Goal: Task Accomplishment & Management: Manage account settings

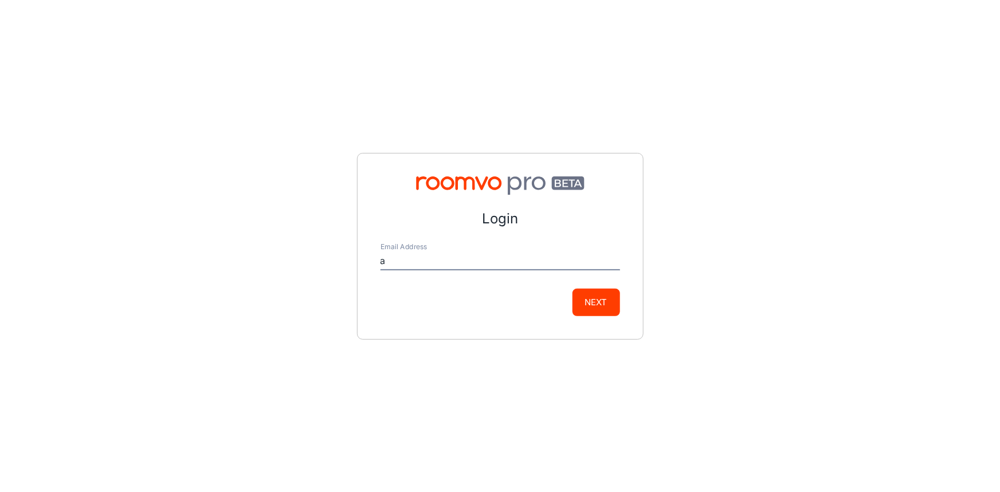
type input "[EMAIL_ADDRESS][DOMAIN_NAME]"
click at [619, 304] on div "Login Email Address [EMAIL_ADDRESS][DOMAIN_NAME] Next" at bounding box center [500, 246] width 287 height 187
click at [611, 304] on button "Next" at bounding box center [596, 303] width 48 height 28
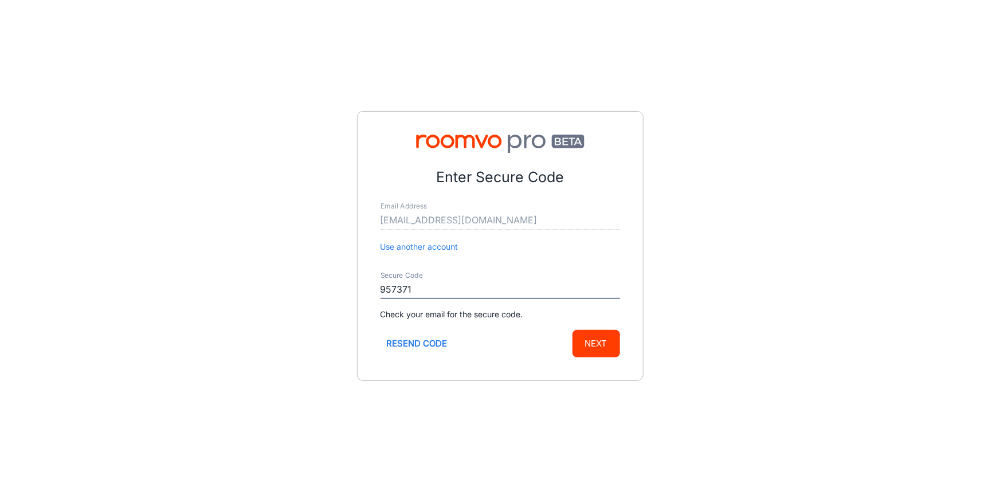
type input "957371"
click at [572, 330] on button "Next" at bounding box center [596, 344] width 48 height 28
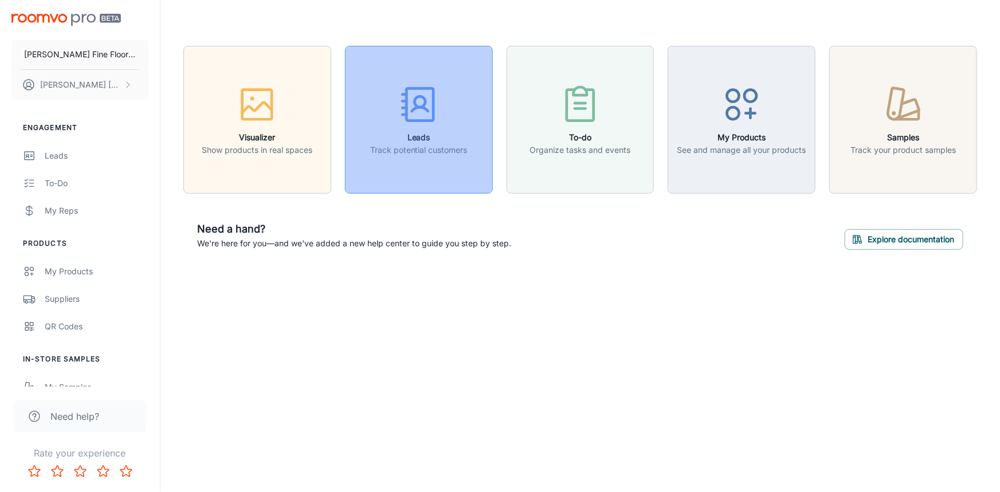
click at [452, 103] on div "button" at bounding box center [418, 107] width 97 height 48
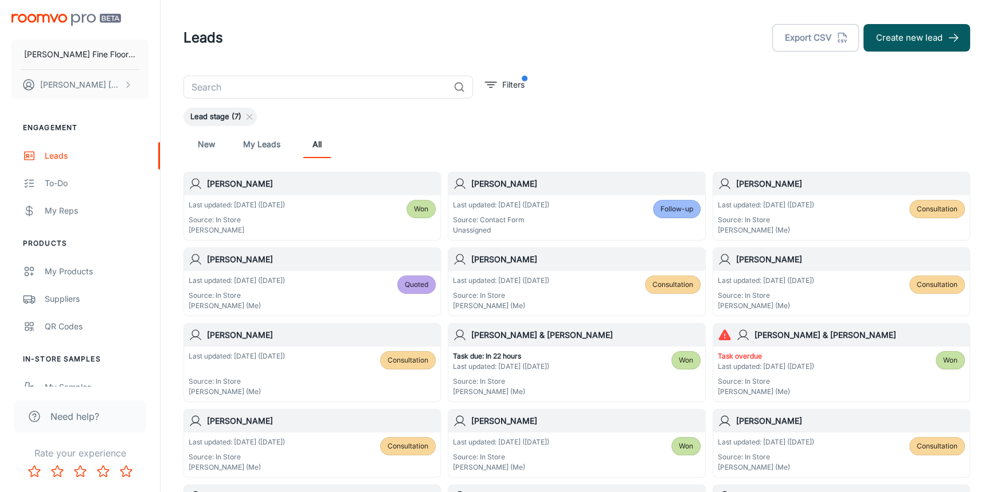
click at [569, 193] on div "[PERSON_NAME]" at bounding box center [576, 183] width 256 height 23
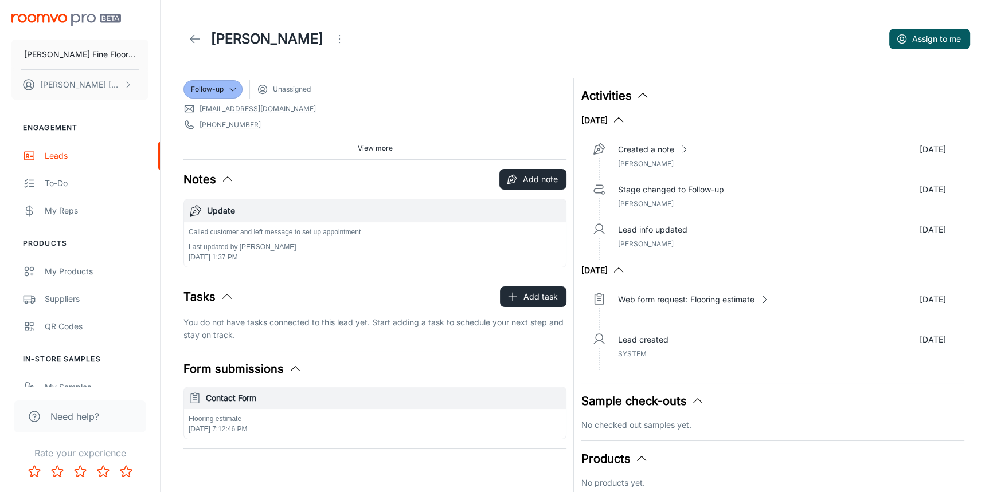
click at [332, 39] on icon "Open menu" at bounding box center [339, 39] width 14 height 14
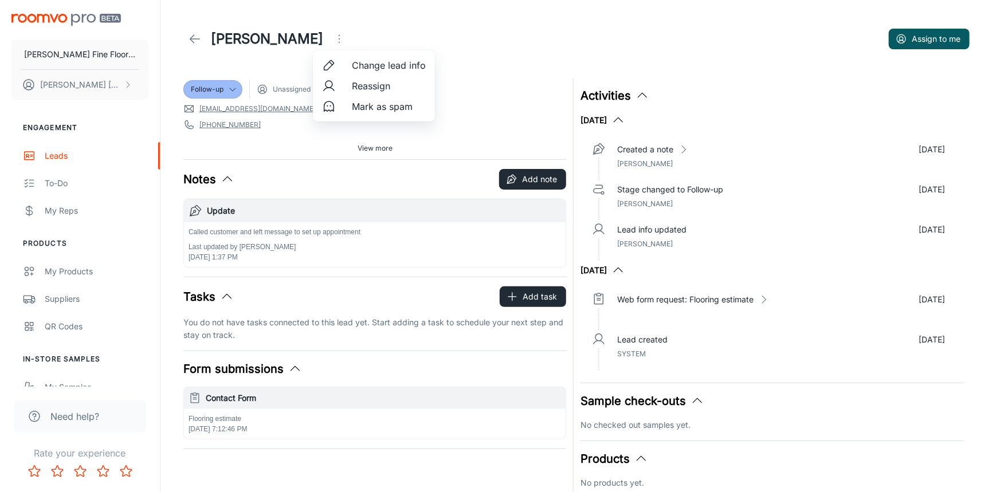
click at [389, 67] on span "Change lead info" at bounding box center [389, 65] width 74 height 14
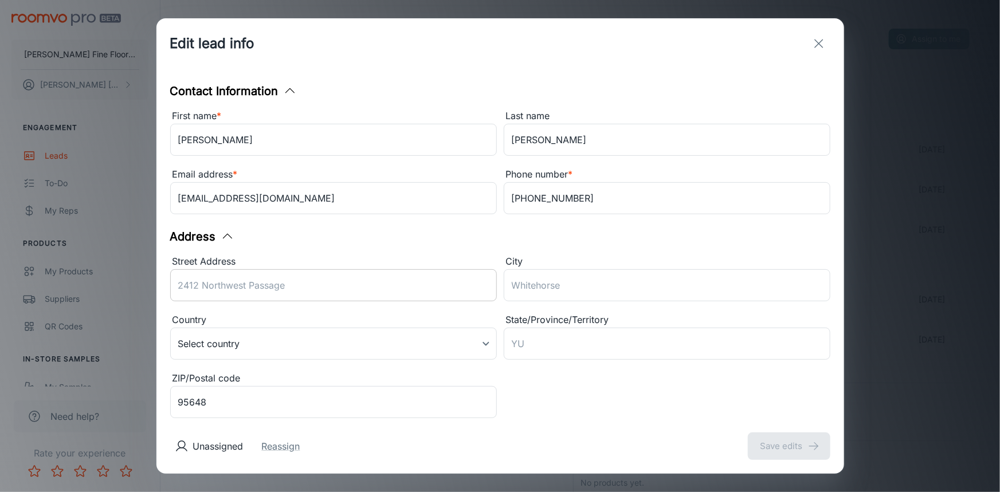
click at [249, 278] on input "Street Address" at bounding box center [333, 285] width 327 height 32
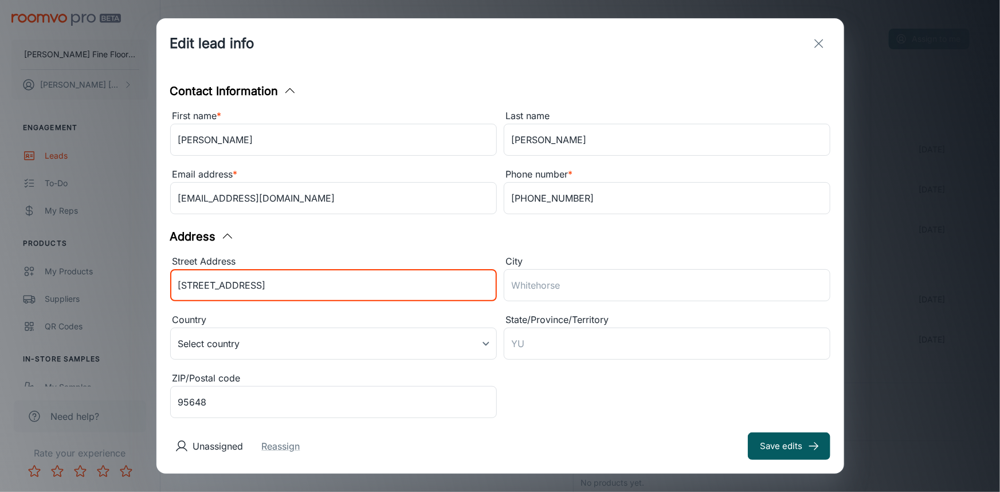
click at [198, 286] on input "[STREET_ADDRESS]" at bounding box center [333, 285] width 327 height 32
click at [321, 286] on input "[STREET_ADDRESS][PERSON_NAME]" at bounding box center [333, 285] width 327 height 32
type input "[STREET_ADDRESS][PERSON_NAME]"
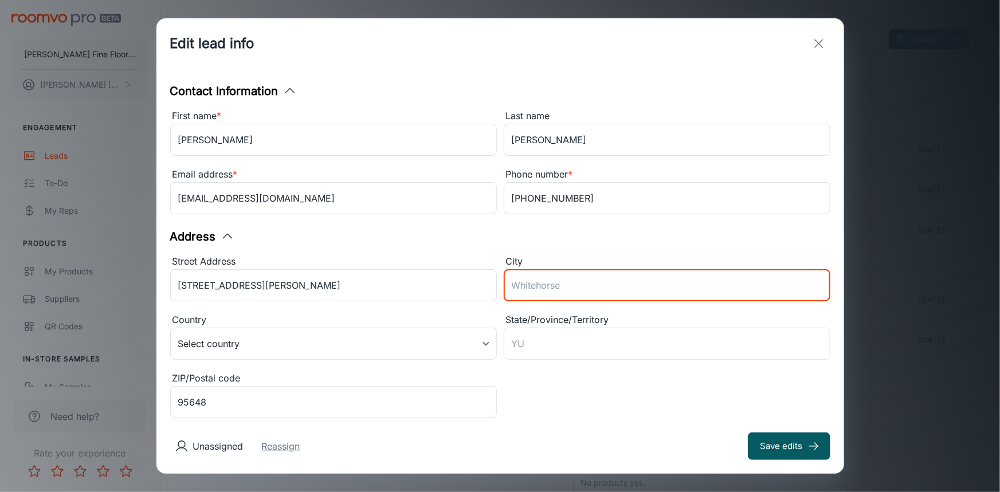
click at [544, 284] on input "City" at bounding box center [667, 285] width 327 height 32
type input "Lincoln"
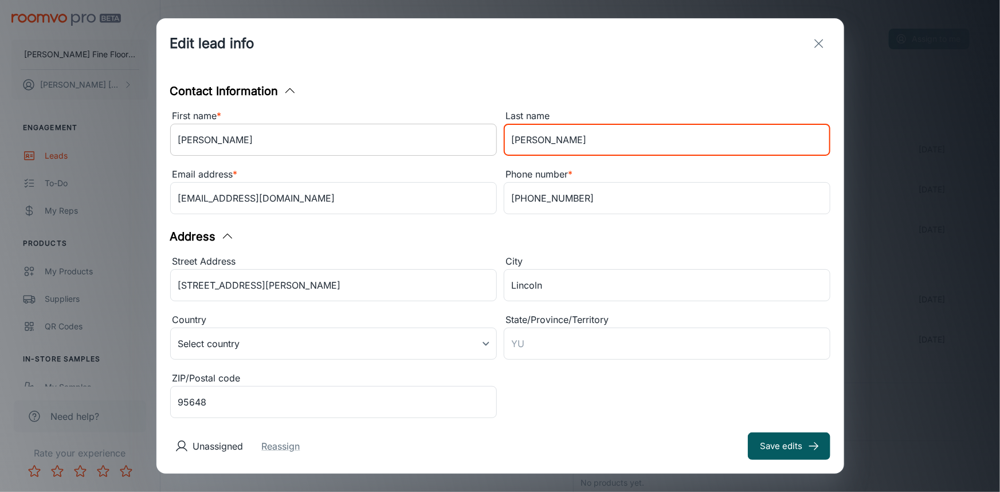
drag, startPoint x: 540, startPoint y: 143, endPoint x: 476, endPoint y: 143, distance: 63.6
click at [476, 143] on div "First name * [PERSON_NAME] ​ Last name [PERSON_NAME] ​ Email address * [PERSON_…" at bounding box center [496, 160] width 667 height 117
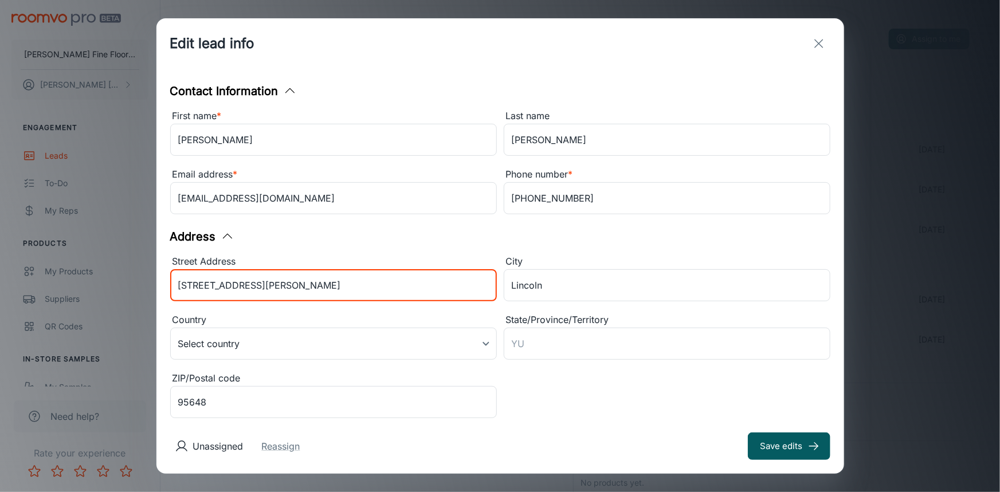
drag, startPoint x: 263, startPoint y: 288, endPoint x: 140, endPoint y: 305, distance: 124.4
click at [140, 305] on div "Edit lead info Contact Information First name * [PERSON_NAME] ​ Last name [PERS…" at bounding box center [500, 246] width 1000 height 492
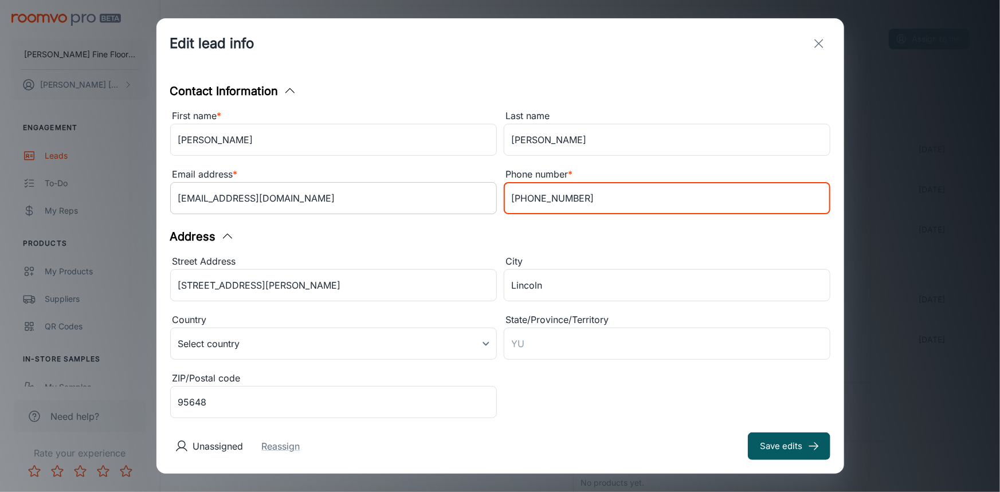
drag, startPoint x: 540, startPoint y: 202, endPoint x: 453, endPoint y: 209, distance: 87.9
click at [453, 209] on div "First name * [PERSON_NAME] ​ Last name [PERSON_NAME] ​ Email address * [PERSON_…" at bounding box center [496, 160] width 667 height 117
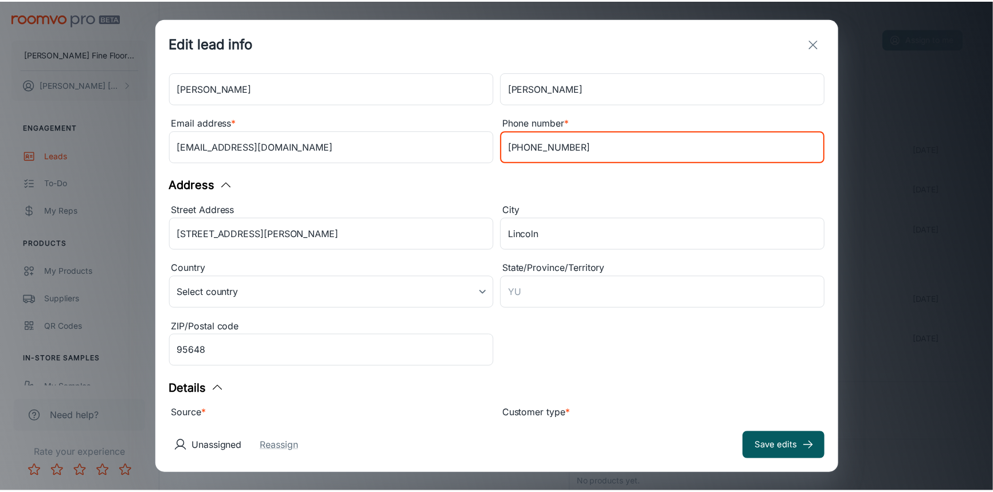
scroll to position [114, 0]
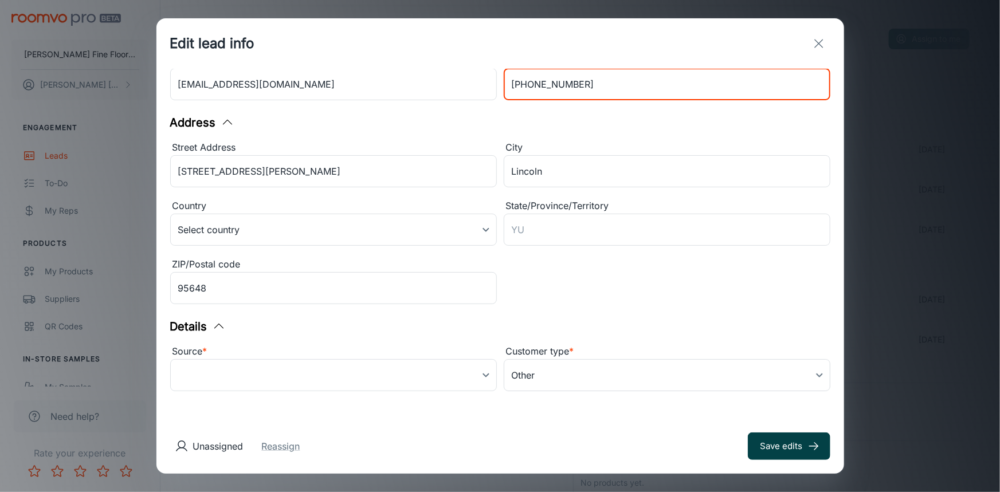
click at [777, 444] on button "Save edits" at bounding box center [789, 447] width 83 height 28
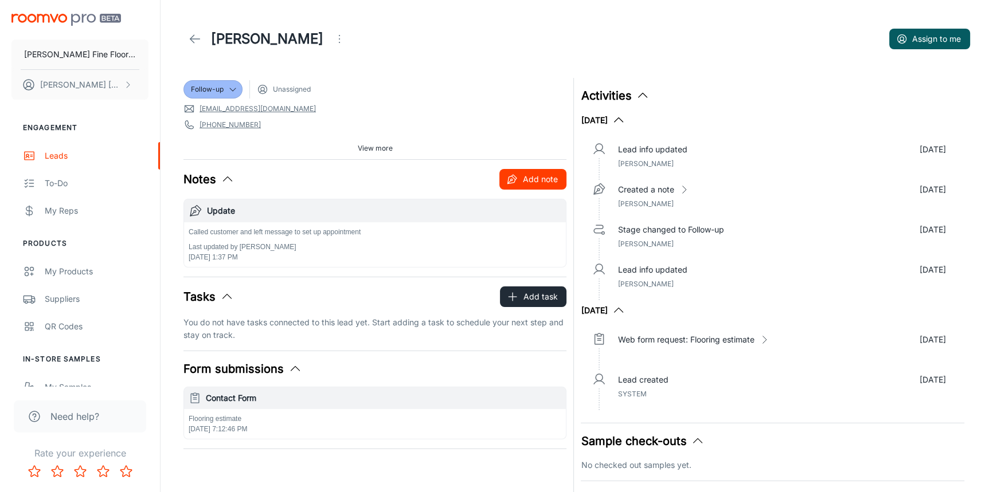
click at [528, 185] on button "Add note" at bounding box center [532, 179] width 67 height 21
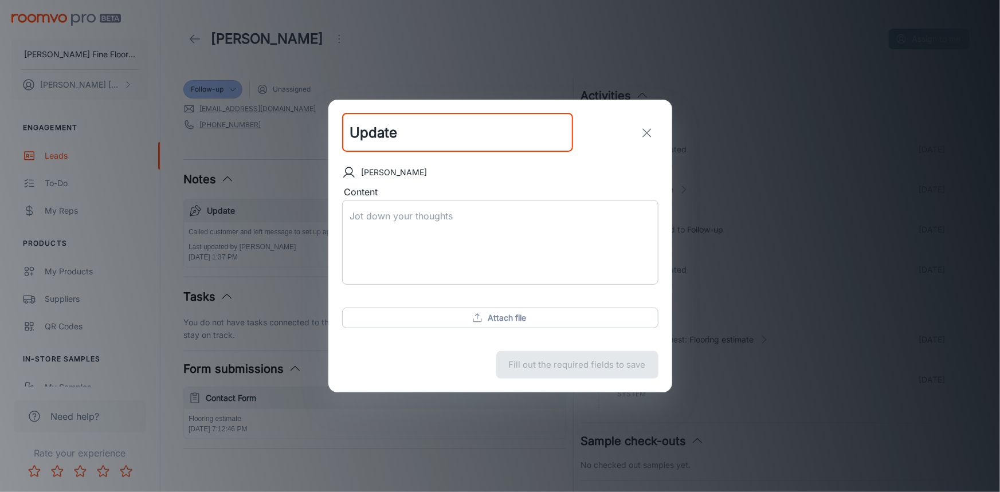
type input "Update"
click at [405, 213] on textarea "Content" at bounding box center [500, 243] width 300 height 66
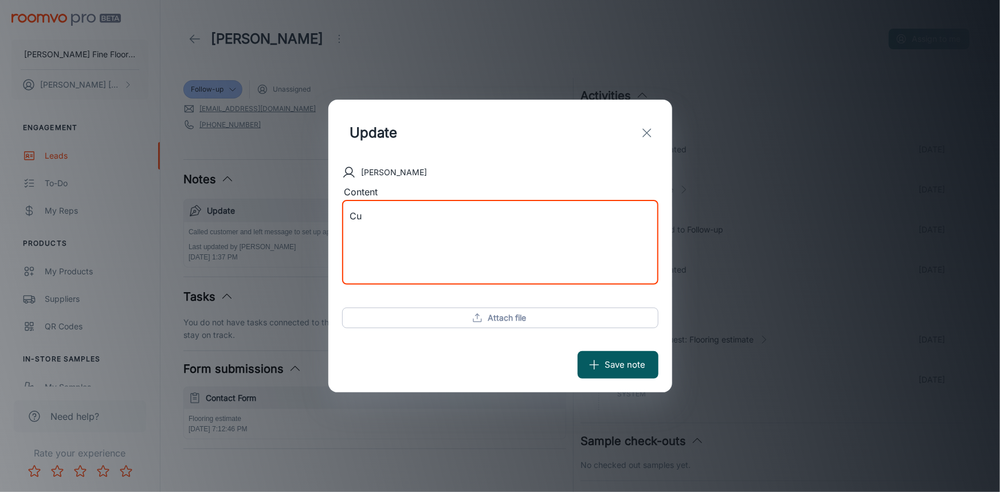
type textarea "C"
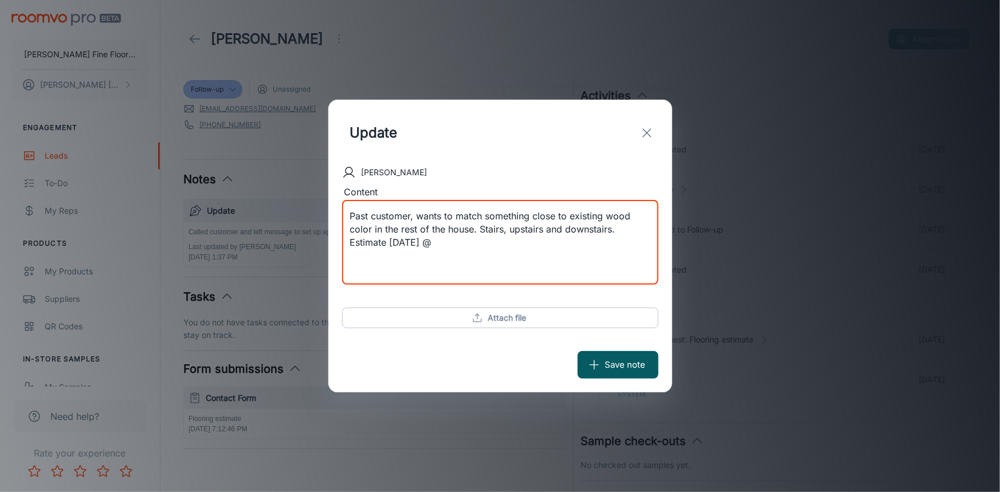
click at [442, 241] on textarea "Past customer, wants to match something close to existing wood color in the res…" at bounding box center [500, 243] width 300 height 66
click at [523, 269] on textarea "Past customer, wants to match something close to existing wood color in the res…" at bounding box center [500, 243] width 300 height 66
click at [464, 258] on textarea "Past customer, wants to match something close to existing wood color in the res…" at bounding box center [500, 243] width 300 height 66
click at [369, 256] on textarea "Past customer, wants to match something close to existing wood color in the res…" at bounding box center [500, 243] width 300 height 66
click at [495, 244] on textarea "Past customer, wants to match something close to existing wood color in the res…" at bounding box center [500, 243] width 300 height 66
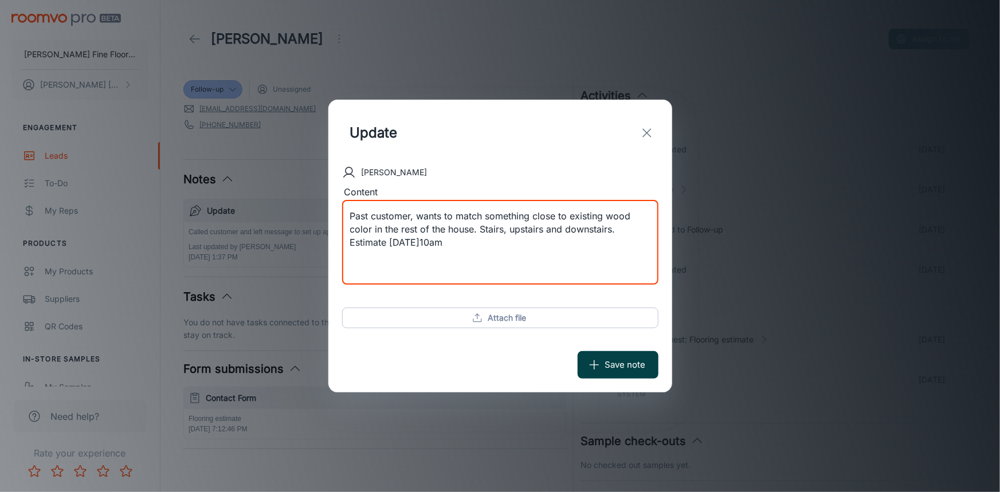
type textarea "Past customer, wants to match something close to existing wood color in the res…"
click at [619, 369] on button "Save note" at bounding box center [618, 365] width 81 height 28
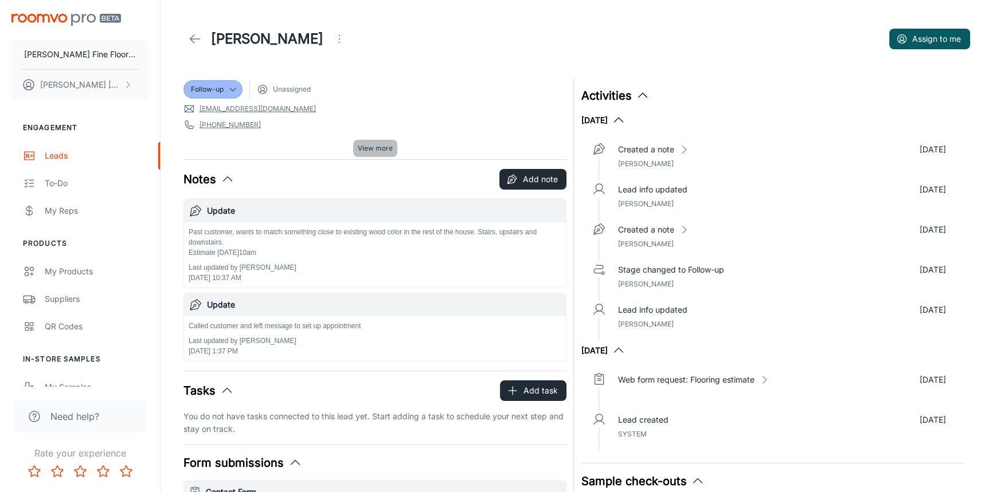
click at [368, 150] on span "View more" at bounding box center [375, 148] width 35 height 10
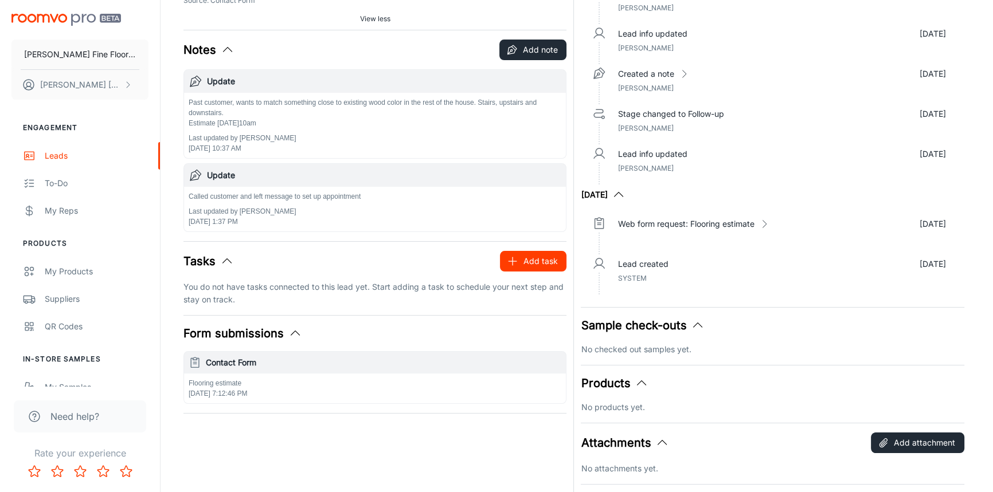
scroll to position [0, 0]
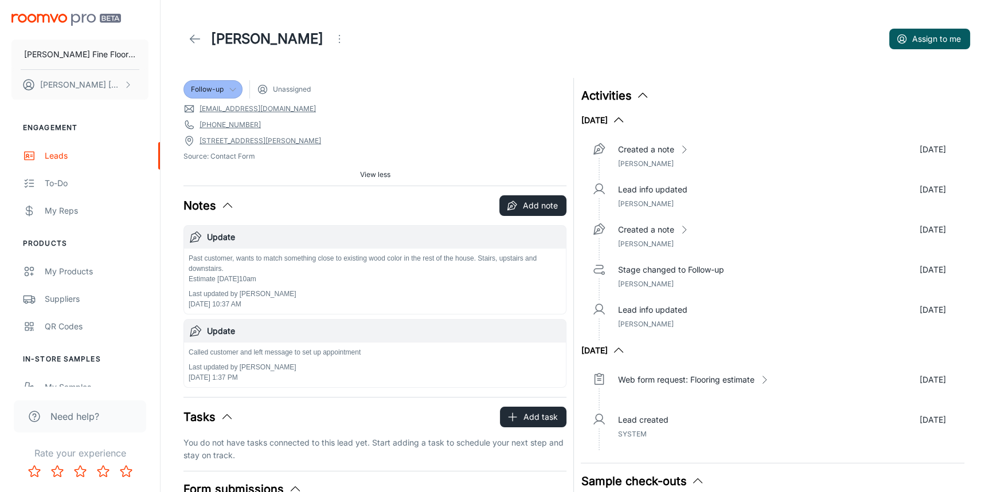
click at [223, 84] on div "Follow-up" at bounding box center [213, 89] width 44 height 10
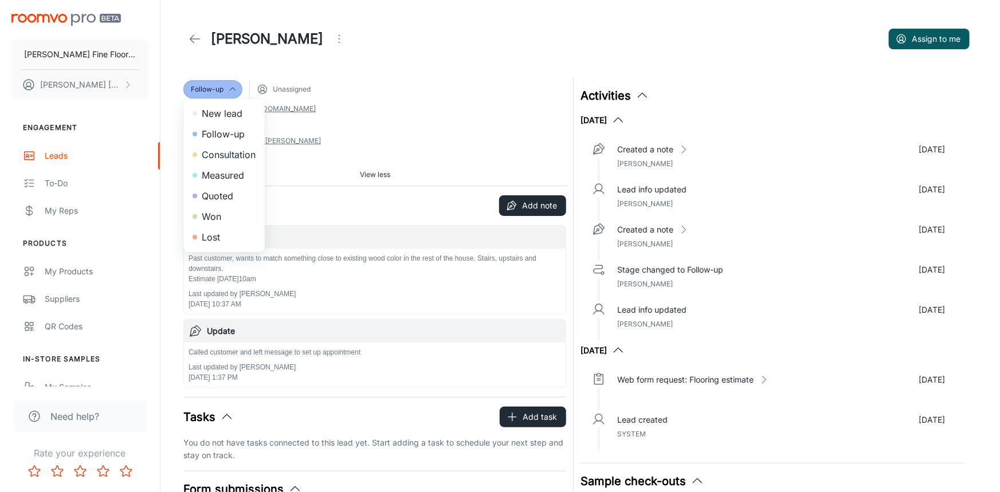
click at [218, 155] on li "Consultation" at bounding box center [223, 154] width 81 height 21
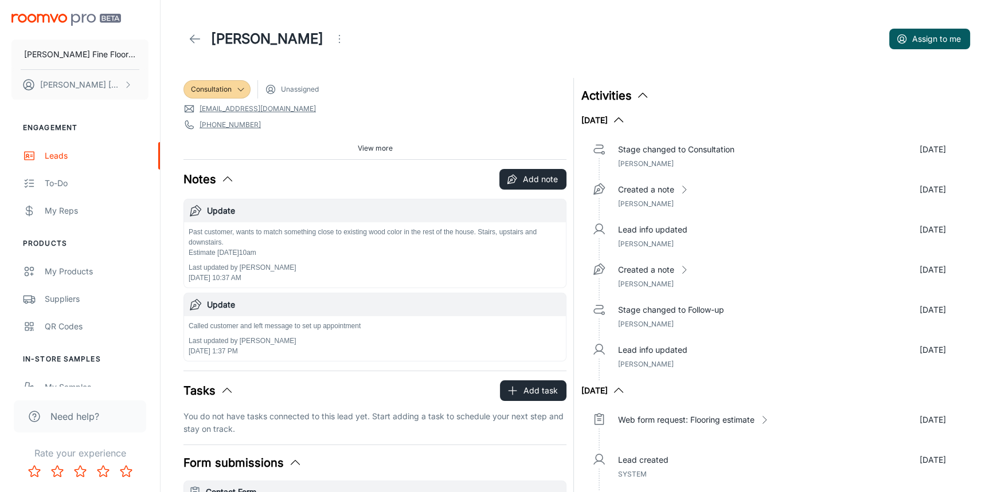
click at [198, 37] on icon at bounding box center [195, 39] width 14 height 14
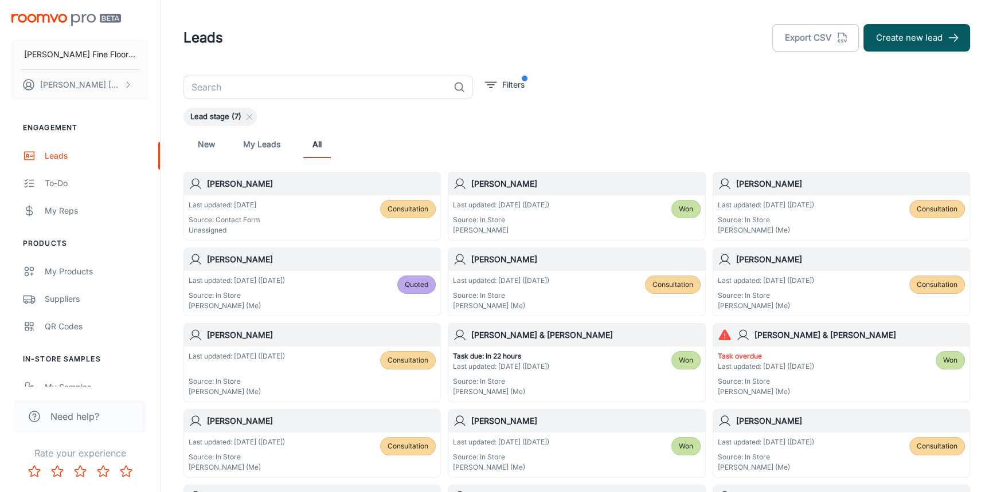
click at [303, 423] on h6 "[PERSON_NAME]" at bounding box center [321, 421] width 229 height 13
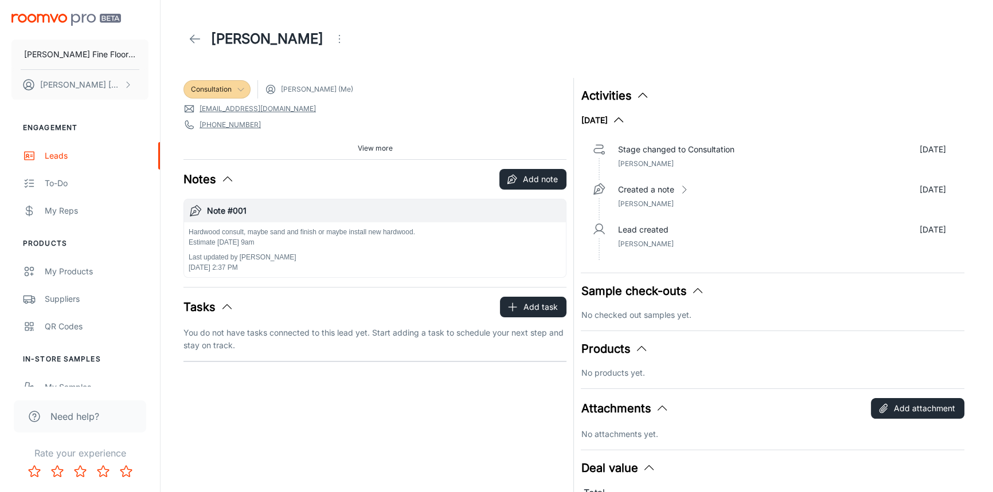
click at [241, 87] on icon at bounding box center [240, 89] width 9 height 9
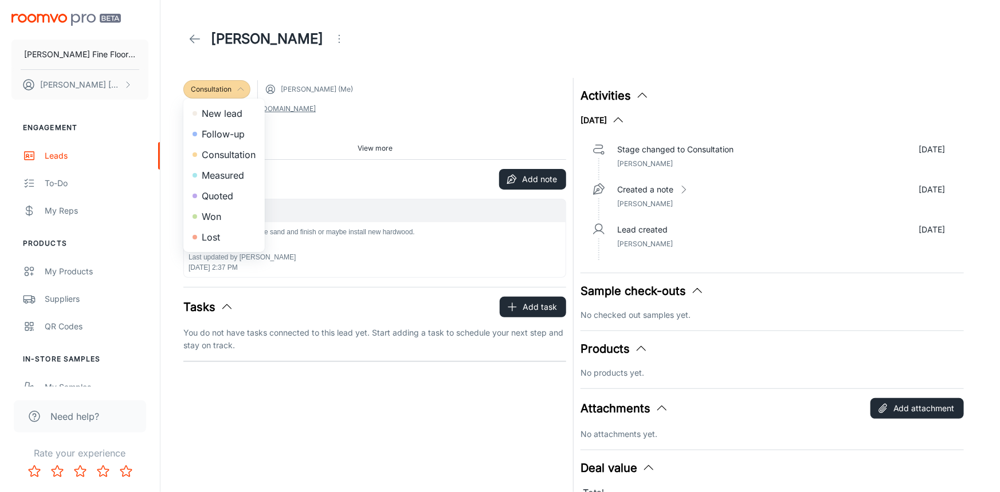
click at [219, 174] on li "Measured" at bounding box center [223, 175] width 81 height 21
